Goal: Transaction & Acquisition: Subscribe to service/newsletter

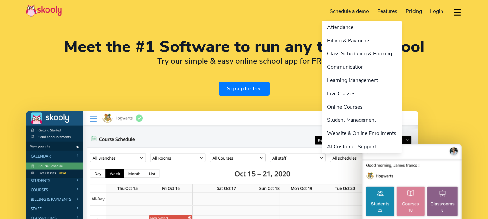
select select "en"
select select "91"
select select "[GEOGRAPHIC_DATA]"
select select "[GEOGRAPHIC_DATA]/[GEOGRAPHIC_DATA]"
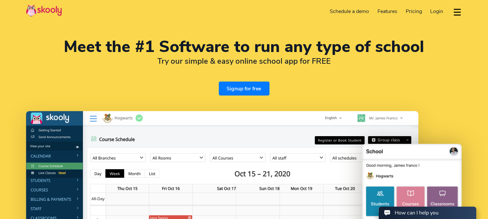
click at [244, 86] on link "Signup for free" at bounding box center [244, 89] width 51 height 14
click at [233, 89] on link "Signup for free" at bounding box center [244, 89] width 51 height 14
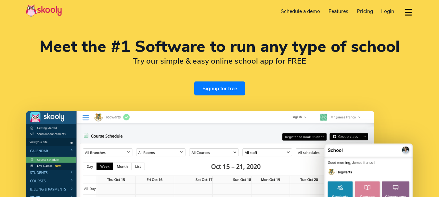
select select "en"
select select "91"
select select "[GEOGRAPHIC_DATA]"
select select "[GEOGRAPHIC_DATA]/[GEOGRAPHIC_DATA]"
select select "en"
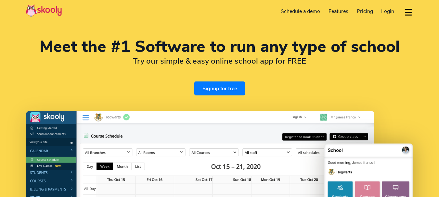
select select "91"
select select "[GEOGRAPHIC_DATA]"
select select "[GEOGRAPHIC_DATA]/[GEOGRAPHIC_DATA]"
select select "en"
select select "91"
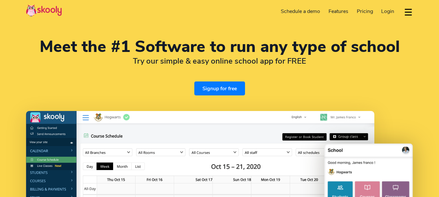
select select "[GEOGRAPHIC_DATA]"
select select "[GEOGRAPHIC_DATA]/[GEOGRAPHIC_DATA]"
